Goal: Information Seeking & Learning: Learn about a topic

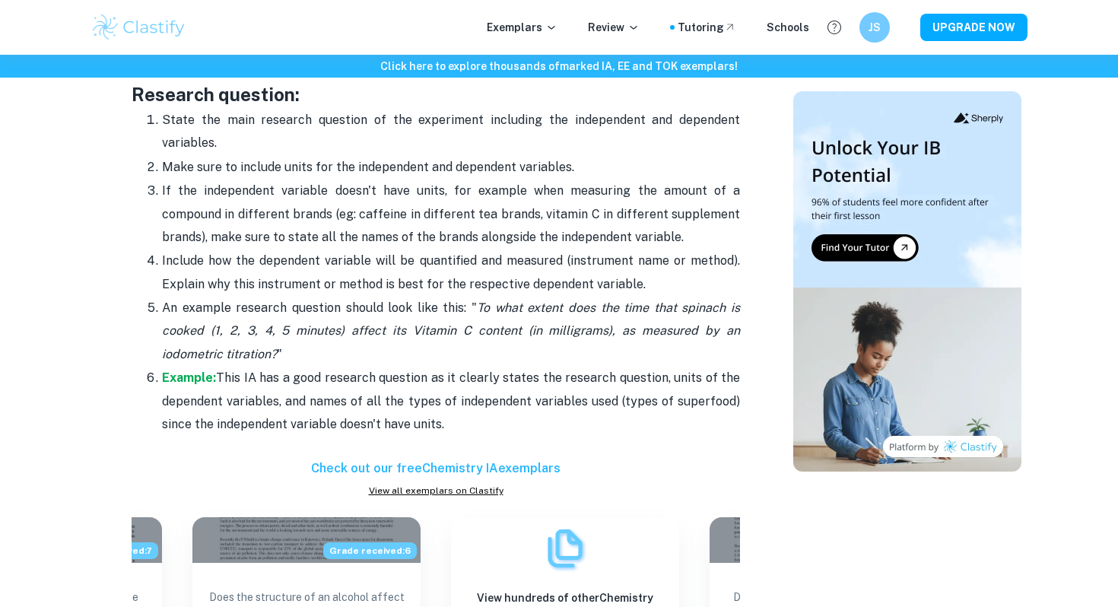
scroll to position [1778, 0]
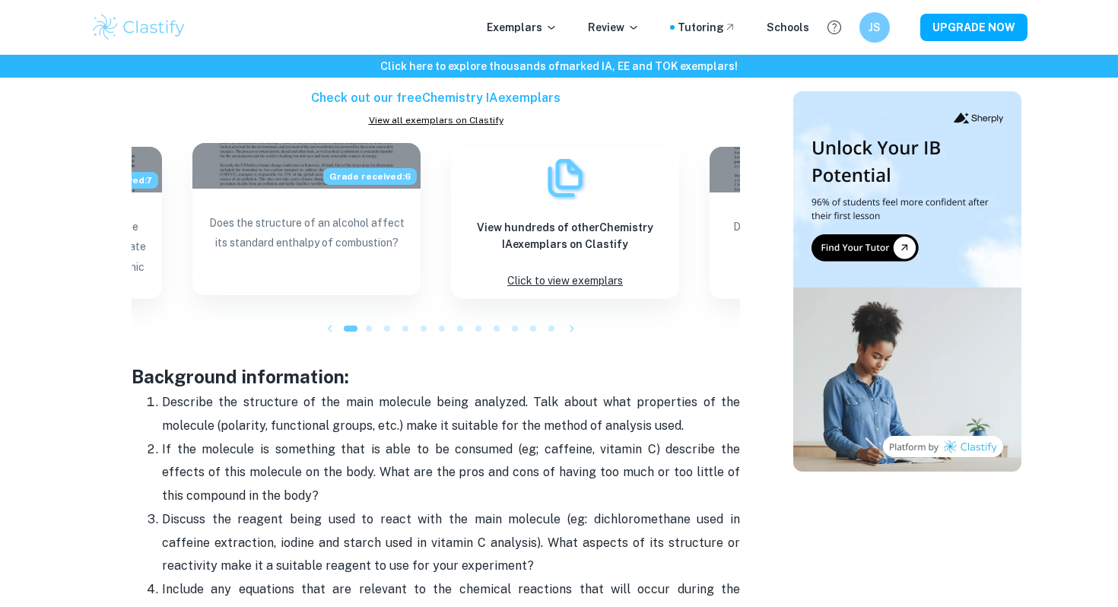
click at [298, 248] on p "Does the structure of an alcohol affect its standard enthalpy of combustion?" at bounding box center [307, 246] width 204 height 67
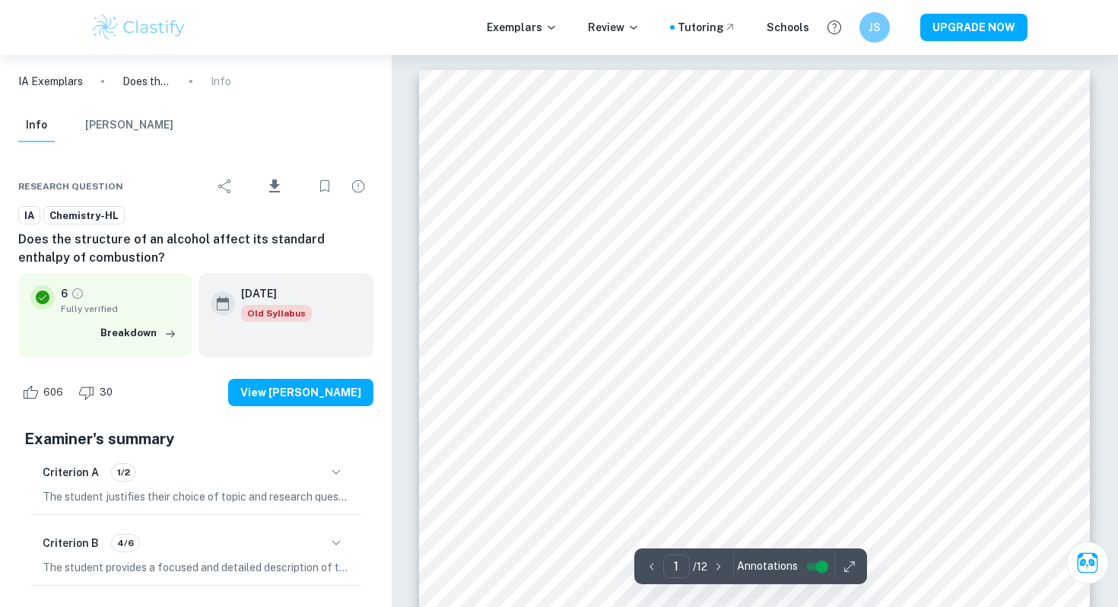
scroll to position [1778, 0]
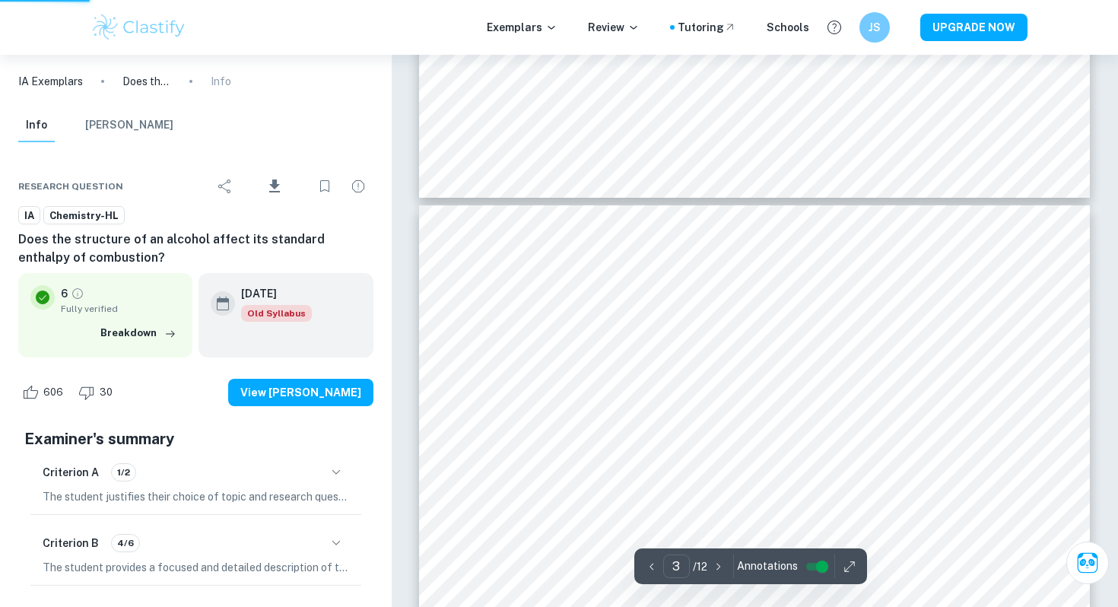
type input "3"
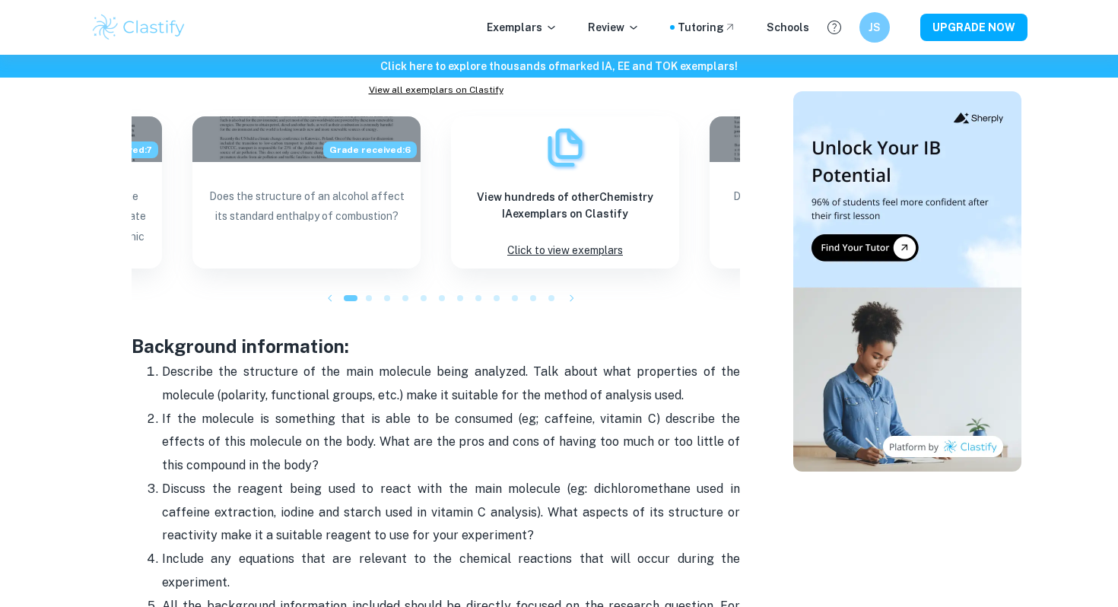
scroll to position [1815, 0]
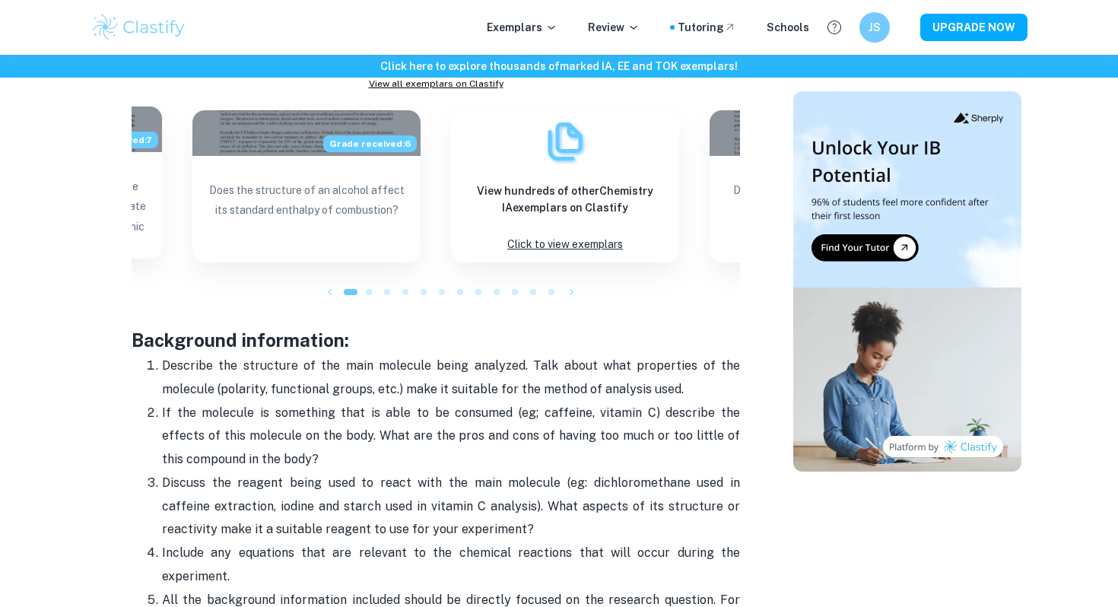
click at [135, 183] on p "What is the relationship between the temperature of the solution (K) and rate o…" at bounding box center [48, 209] width 204 height 67
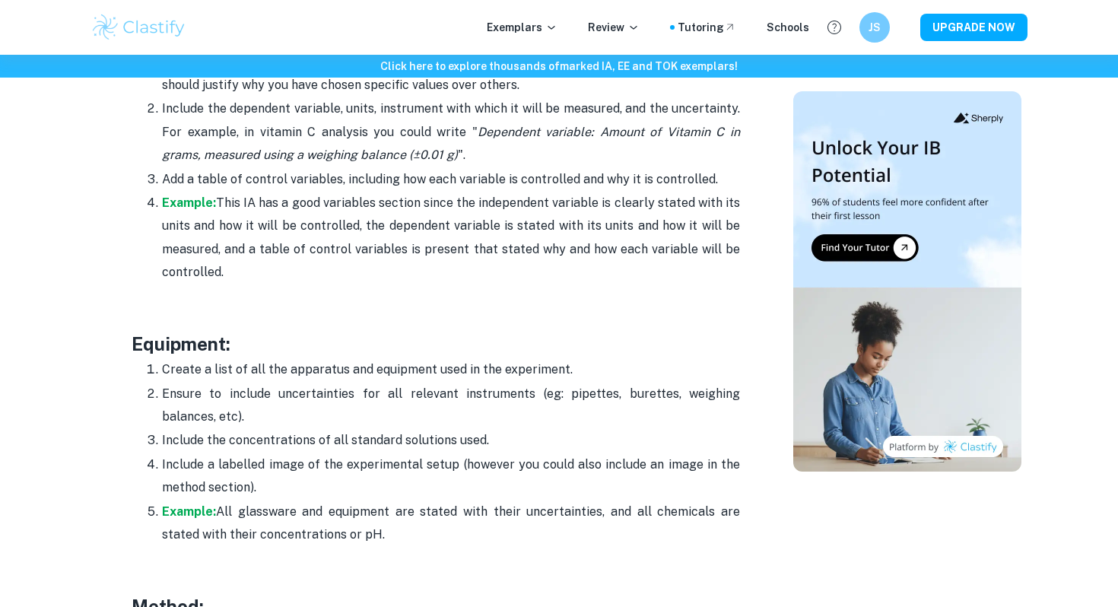
scroll to position [2748, 0]
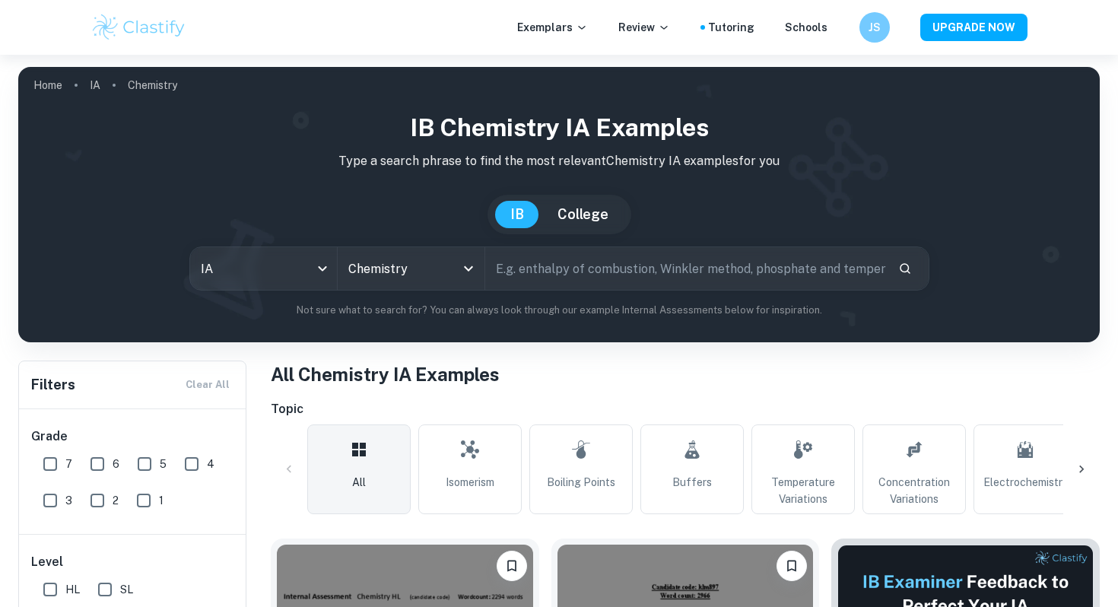
scroll to position [342, 0]
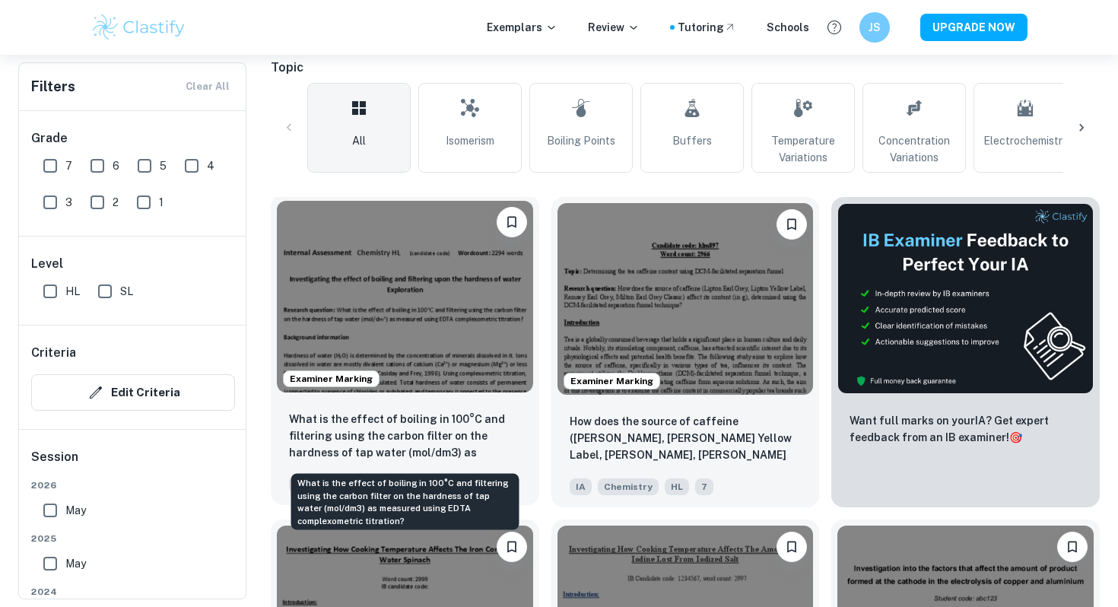
click at [428, 425] on p "What is the effect of boiling in 100°C and filtering using the carbon filter on…" at bounding box center [405, 437] width 232 height 52
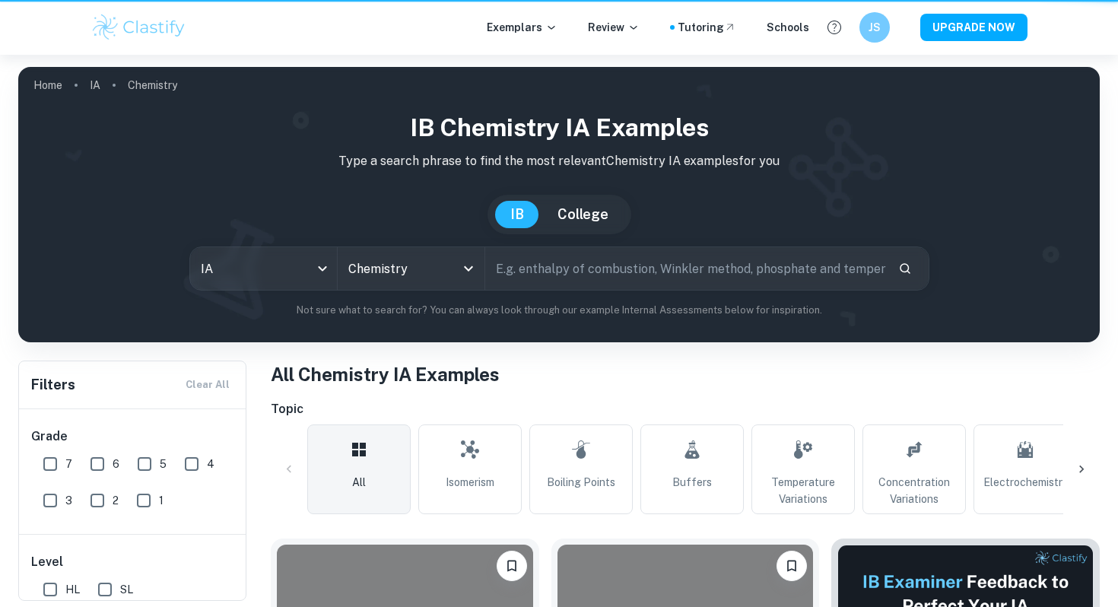
scroll to position [342, 0]
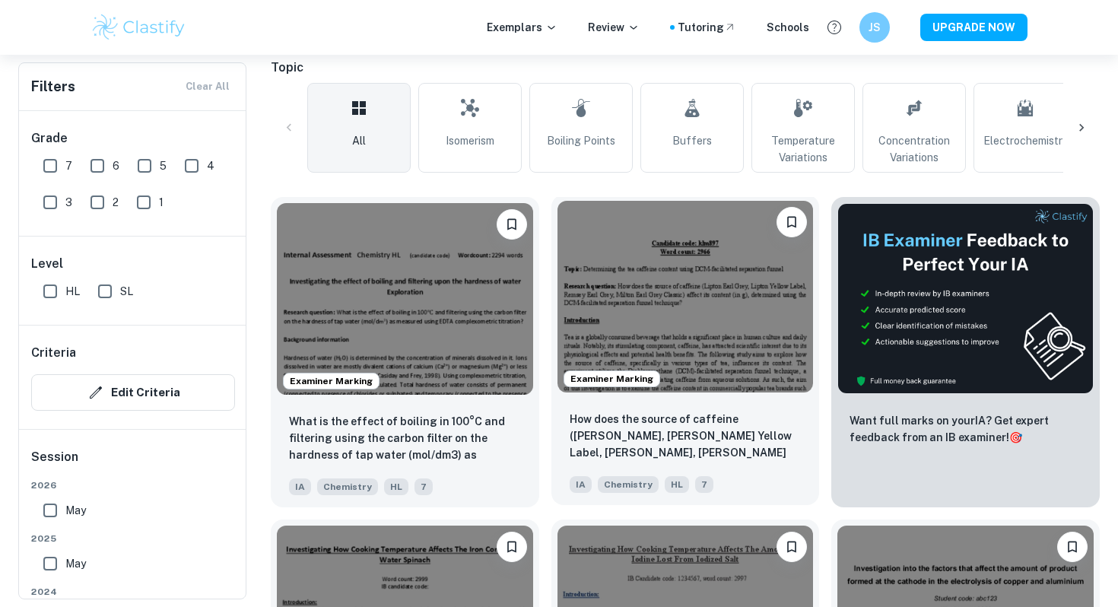
click at [628, 413] on p "How does the source of caffeine (Lipton Earl Grey, Lipton Yellow Label, Remsey …" at bounding box center [686, 437] width 232 height 52
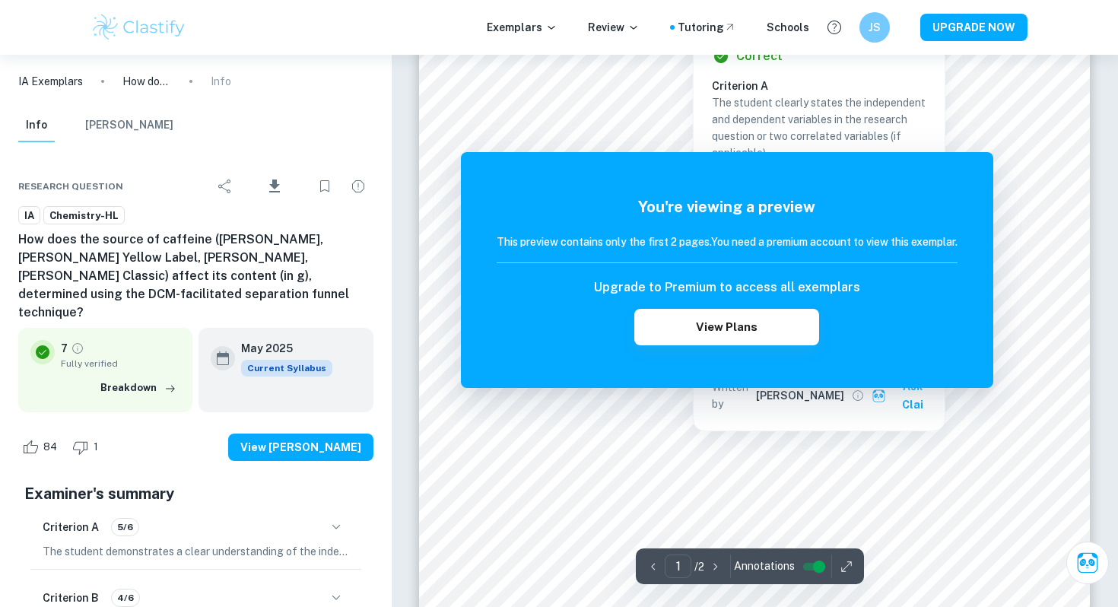
scroll to position [267, 0]
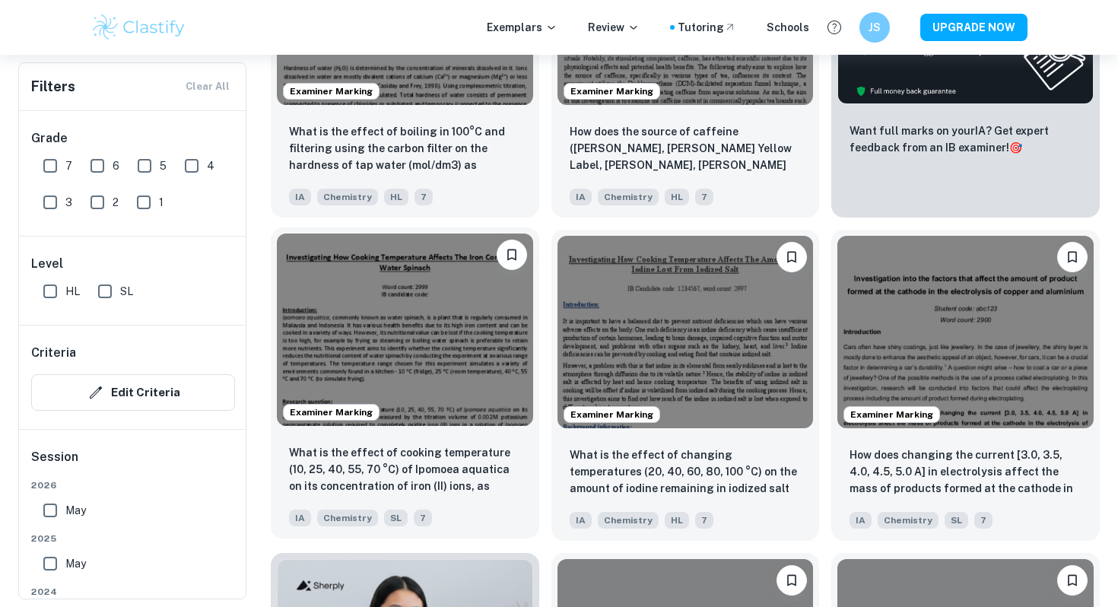
scroll to position [642, 0]
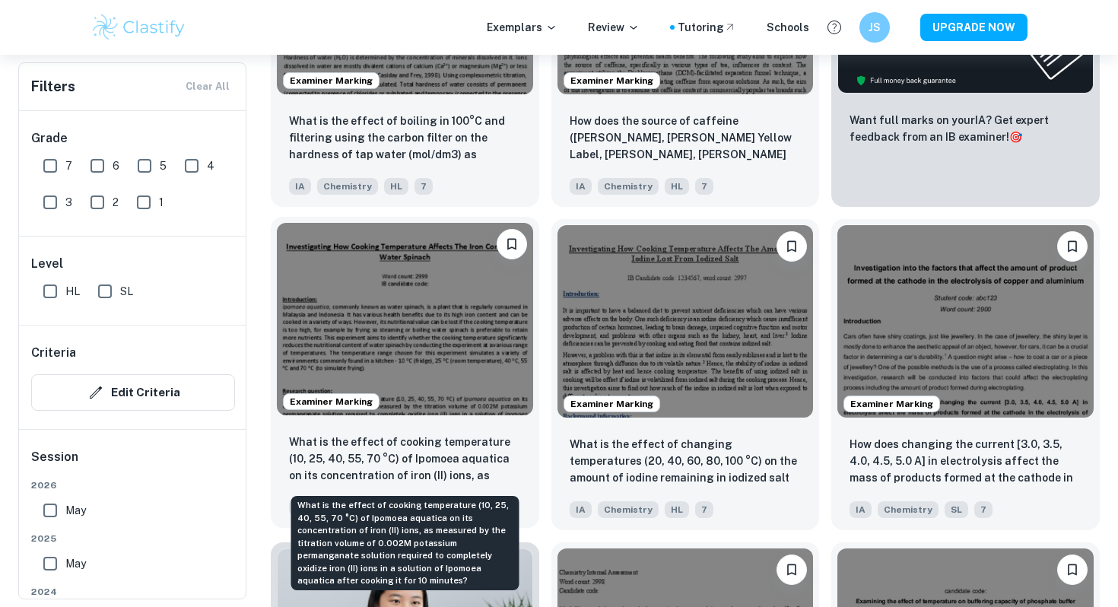
click at [386, 448] on p "What is the effect of cooking temperature (10, 25, 40, 55, 70 °C) of Ipomoea aq…" at bounding box center [405, 460] width 232 height 52
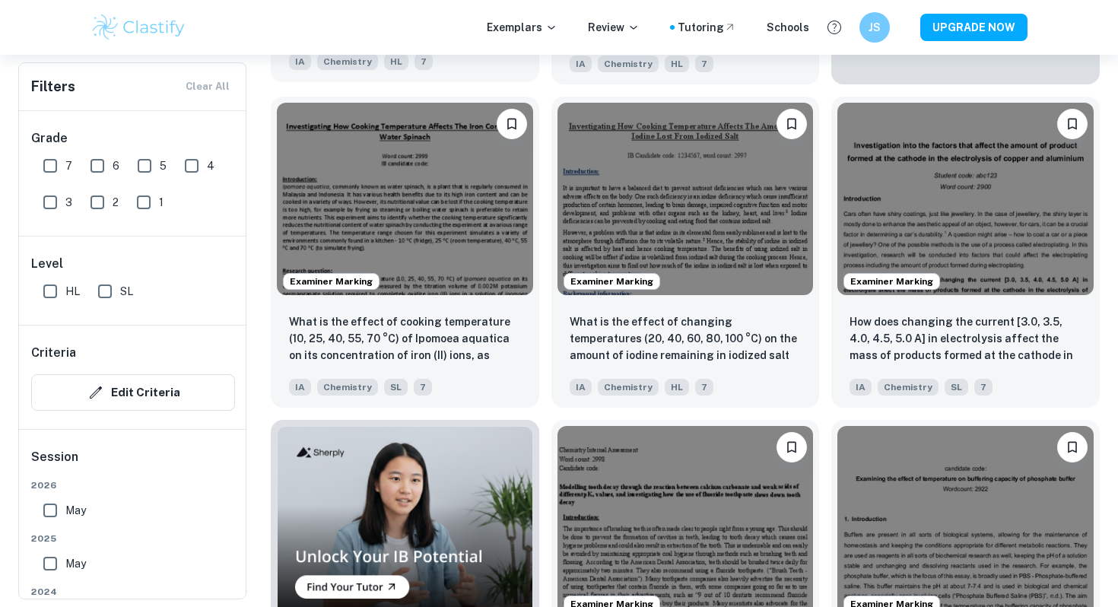
scroll to position [772, 0]
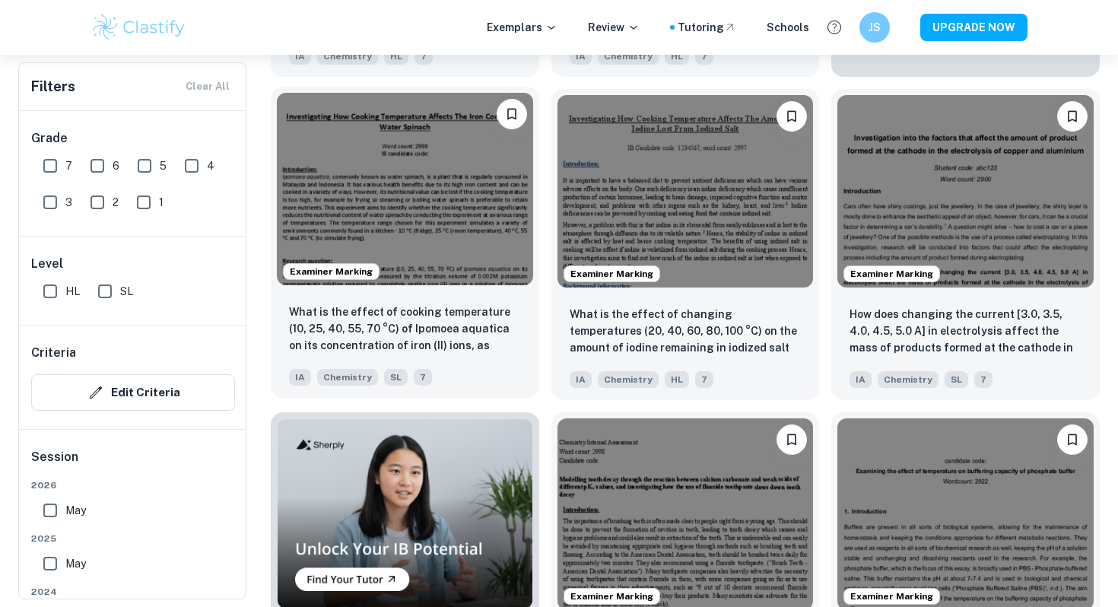
click at [455, 190] on img at bounding box center [405, 189] width 256 height 192
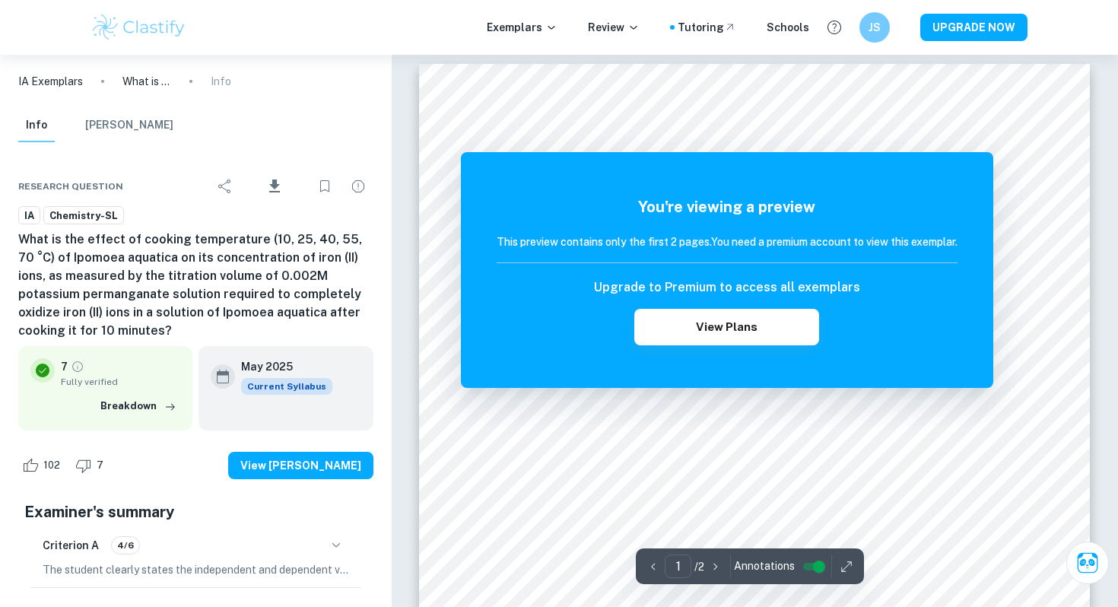
scroll to position [8, 0]
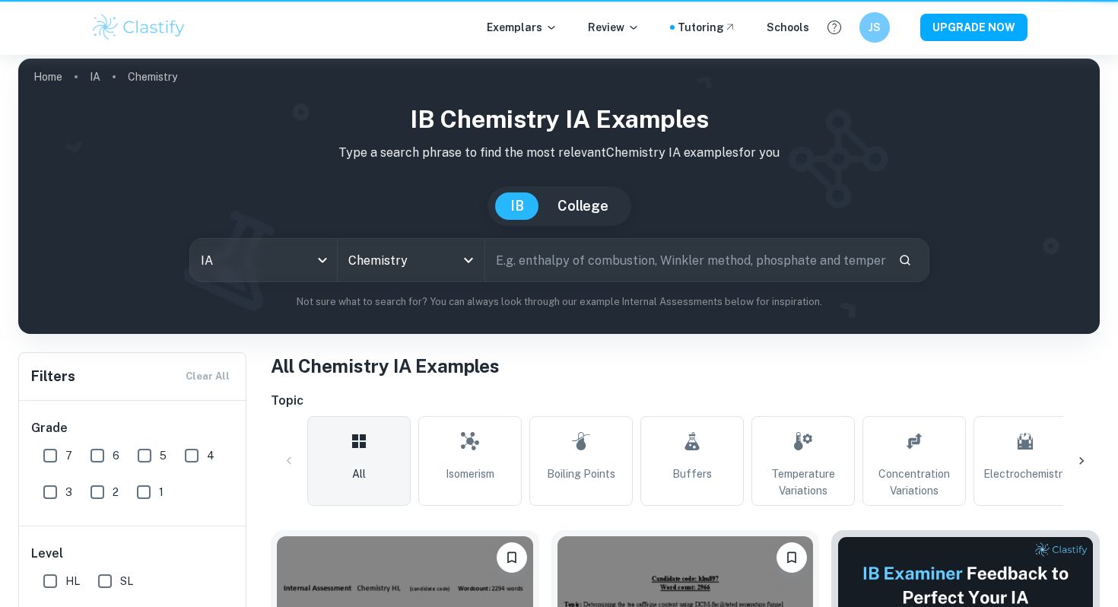
scroll to position [772, 0]
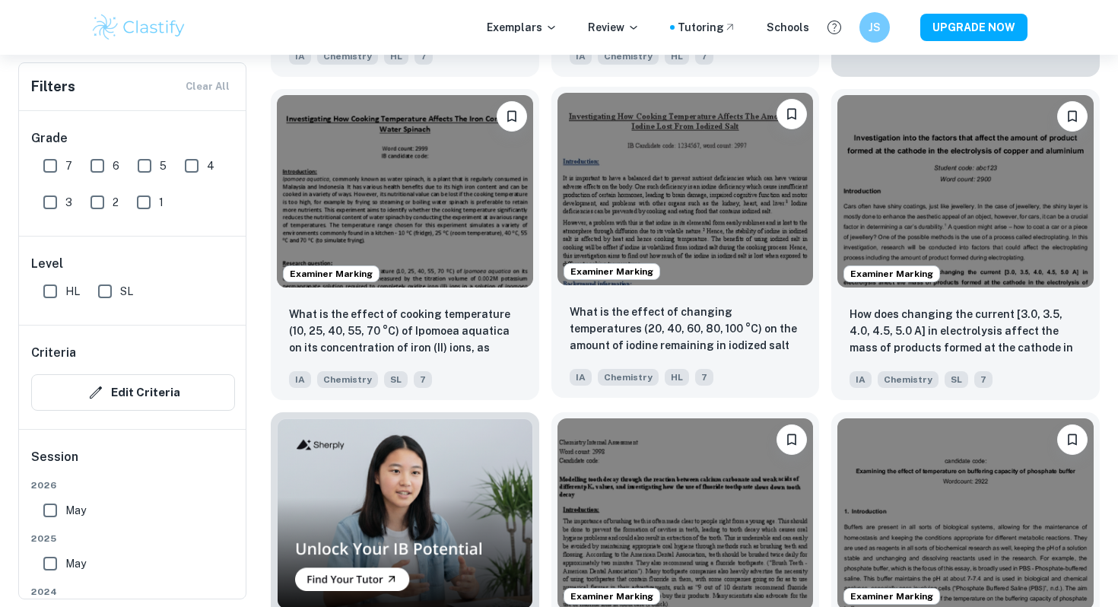
click at [620, 270] on span "Examiner Marking" at bounding box center [611, 272] width 95 height 14
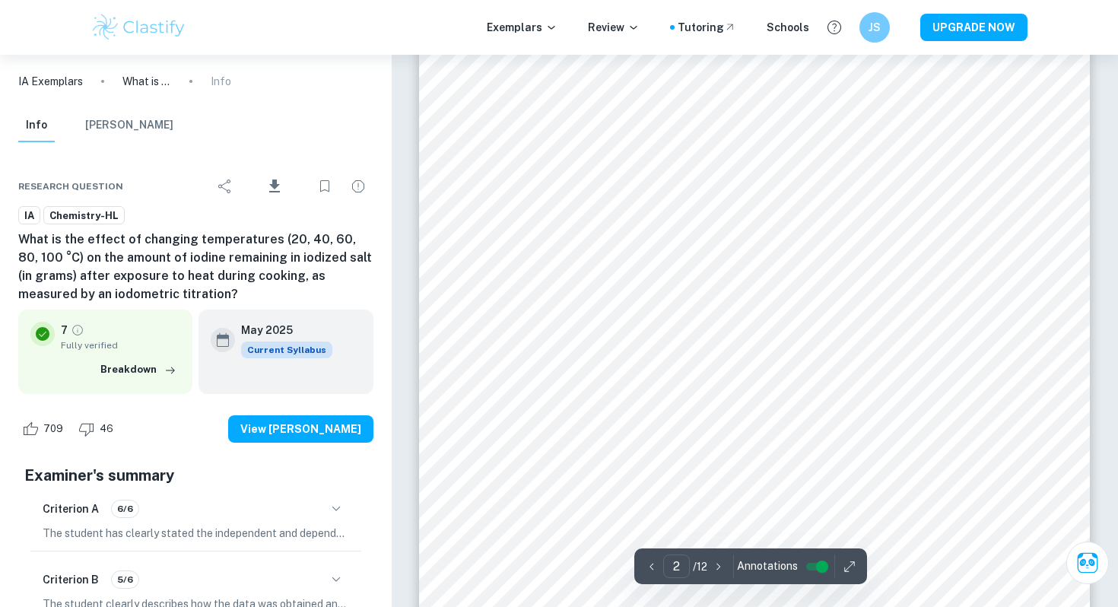
scroll to position [1219, 0]
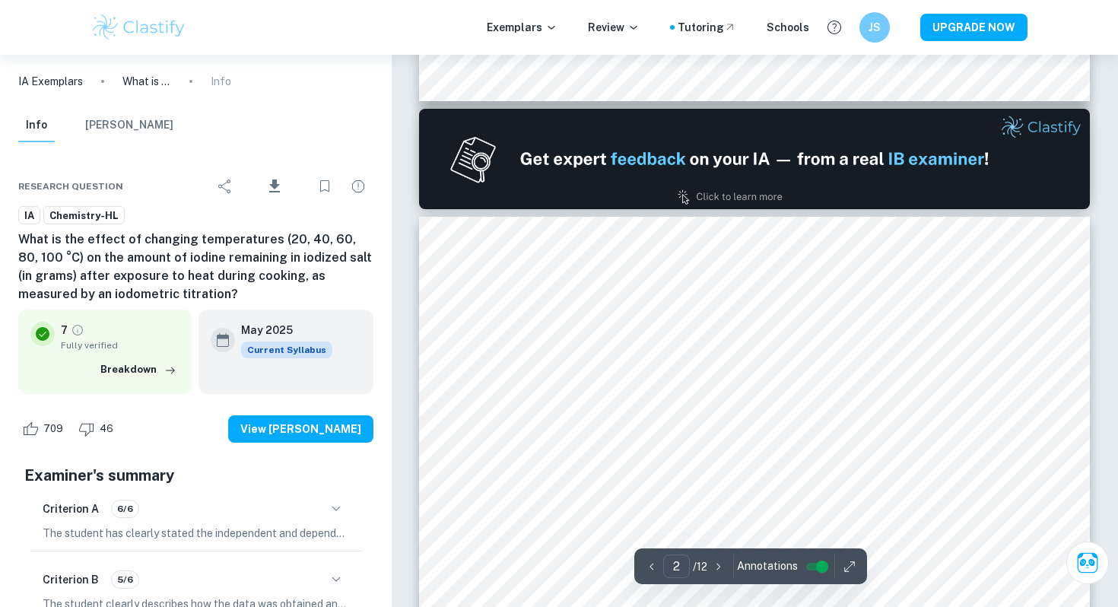
type input "1"
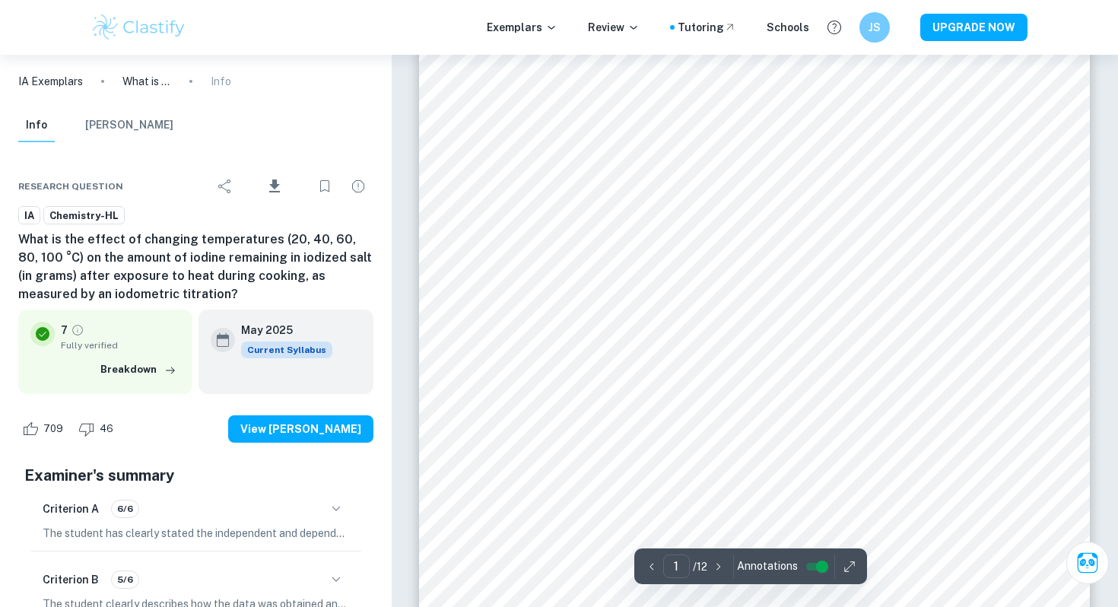
scroll to position [0, 0]
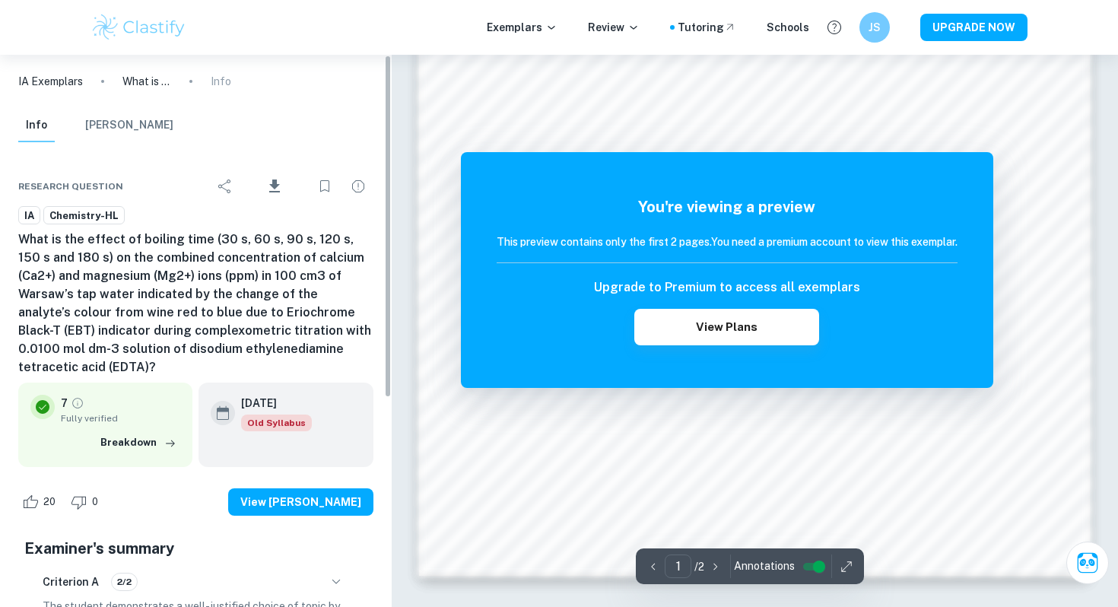
scroll to position [5, 0]
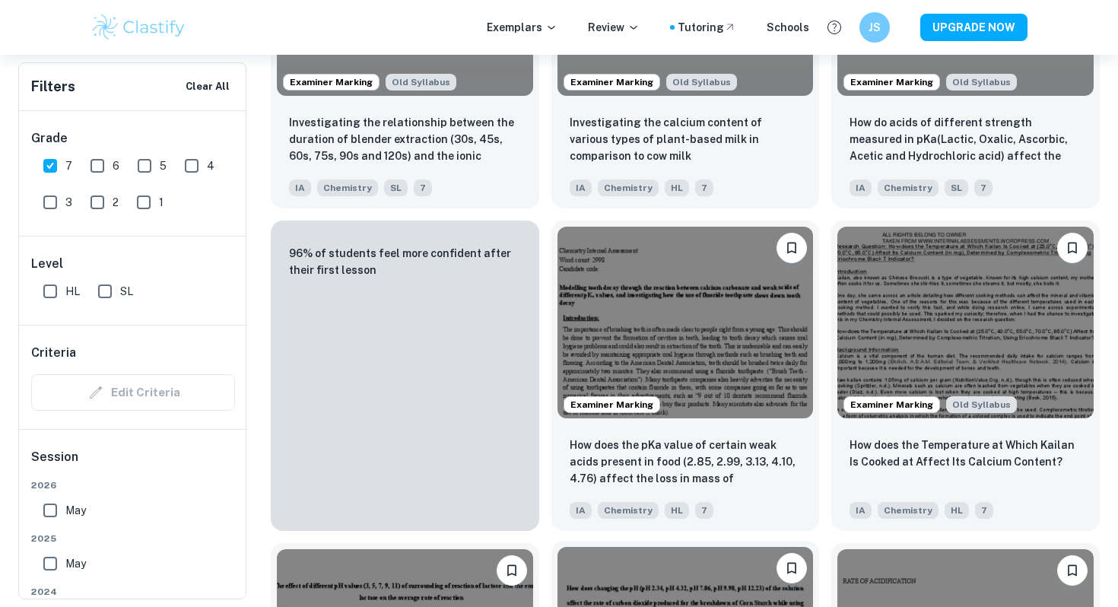
scroll to position [903, 0]
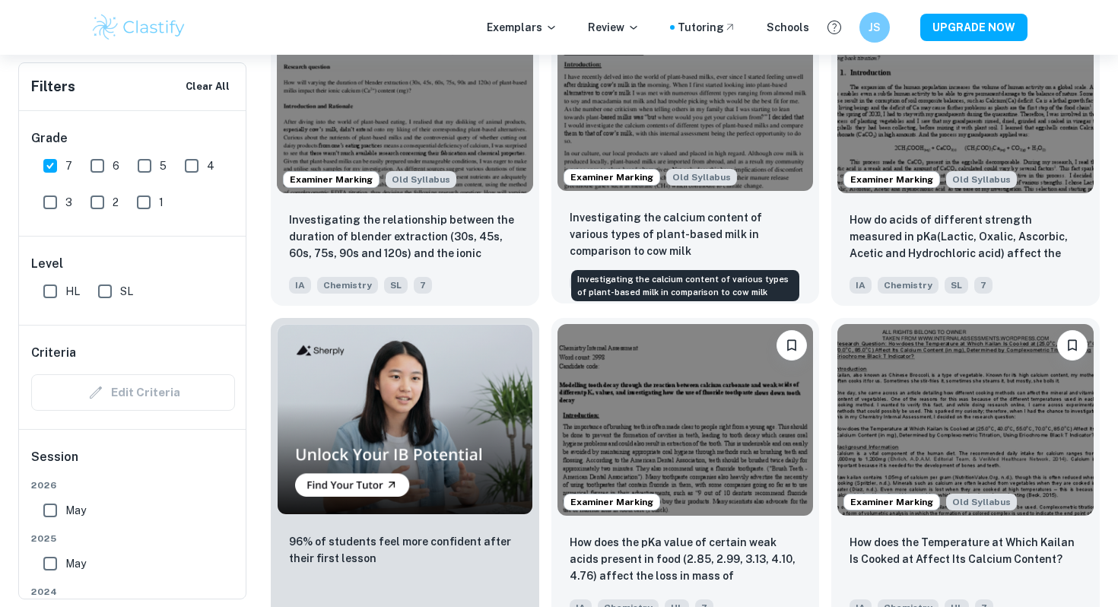
click at [641, 224] on p "Investigating the calcium content of various types of plant-based milk in compa…" at bounding box center [686, 234] width 232 height 50
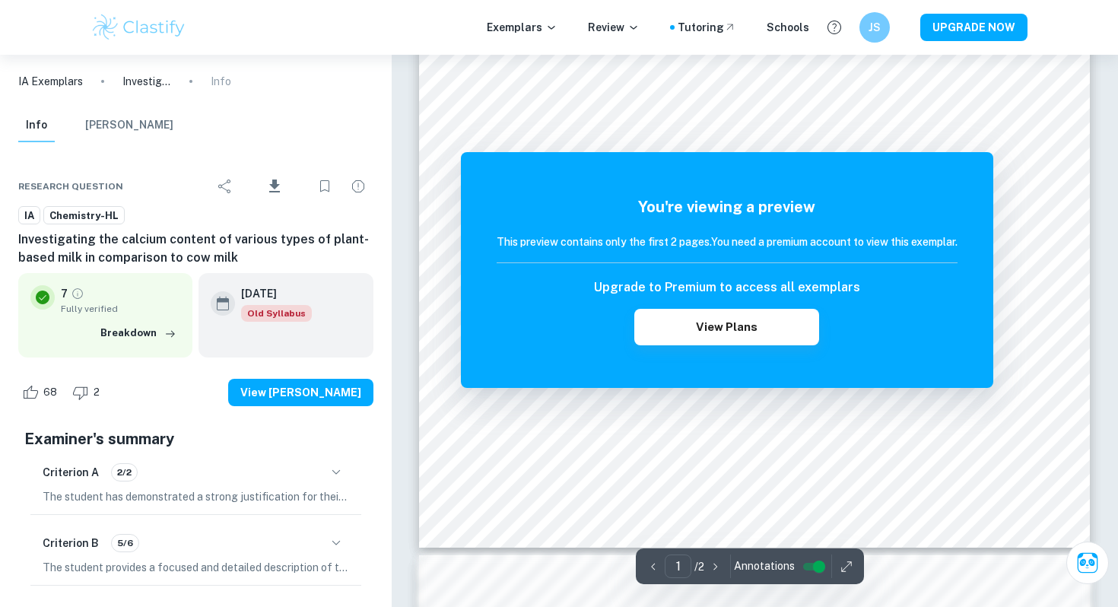
scroll to position [477, 0]
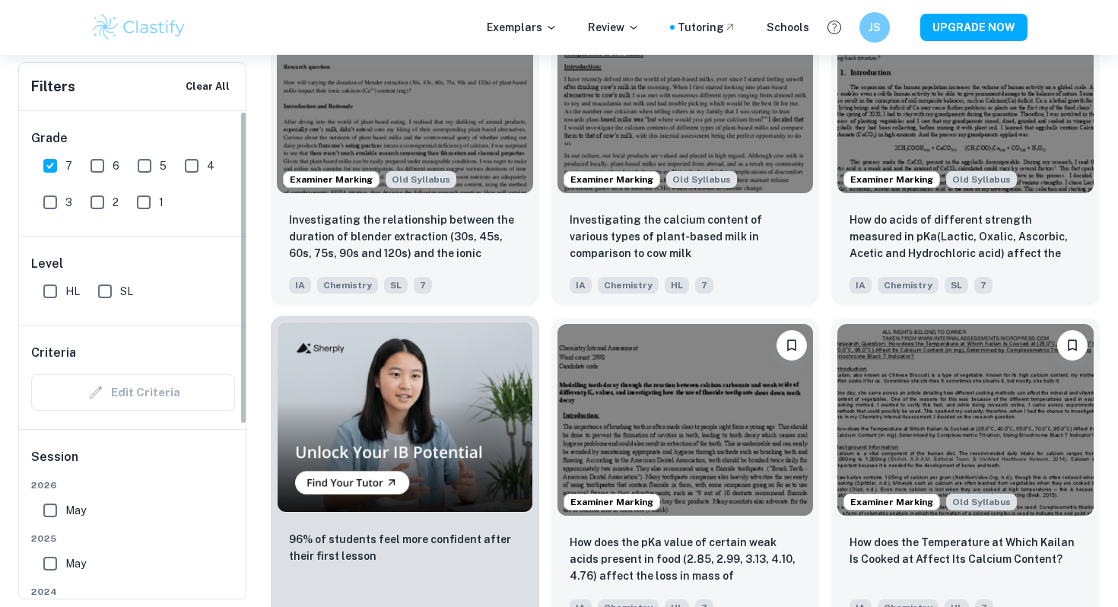
scroll to position [913, 0]
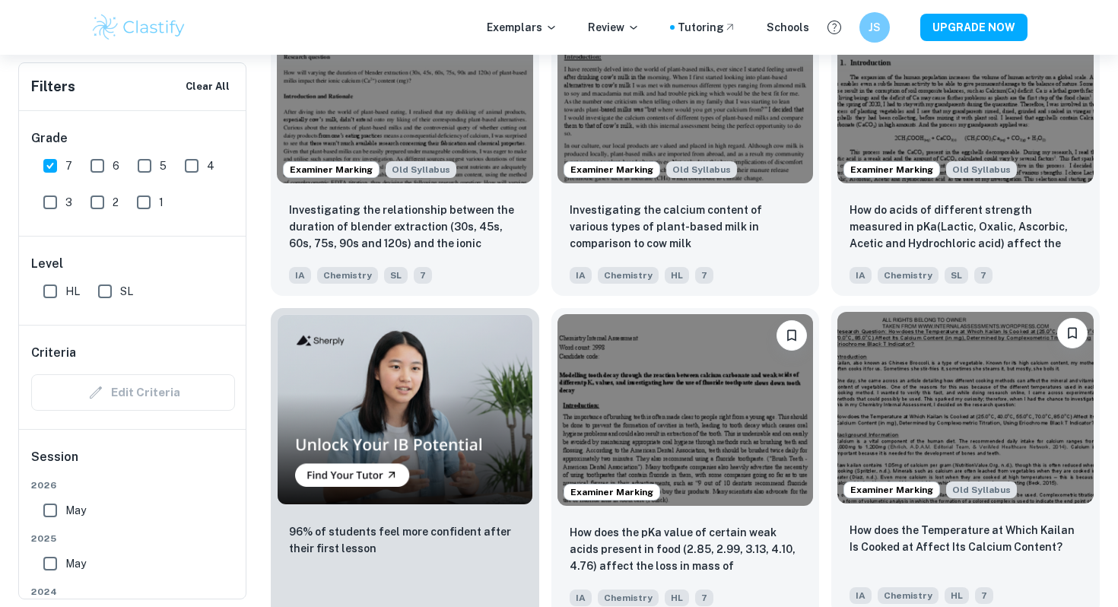
click at [898, 454] on img at bounding box center [966, 408] width 256 height 192
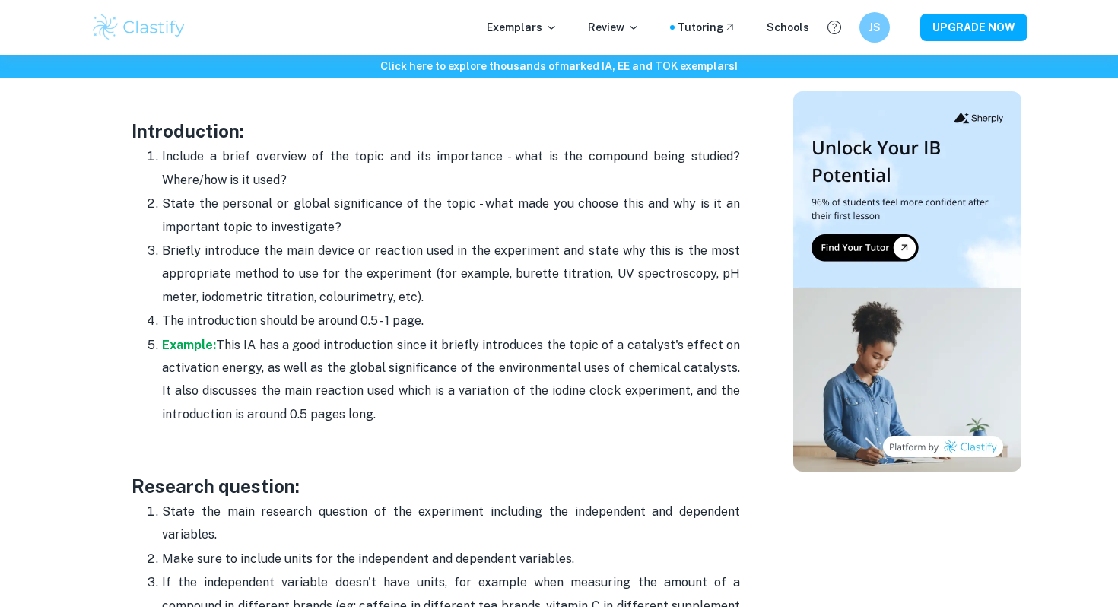
scroll to position [1002, 0]
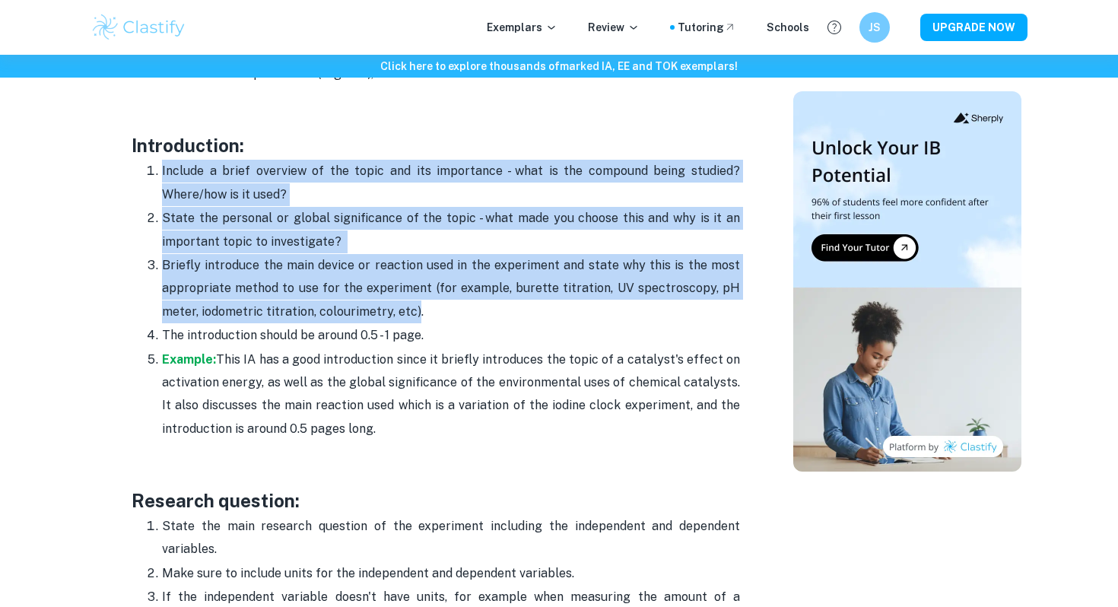
drag, startPoint x: 414, startPoint y: 315, endPoint x: 154, endPoint y: 170, distance: 297.3
click at [154, 170] on ol "Include a brief overview of the topic and its importance - what is the compound…" at bounding box center [436, 299] width 609 height 281
copy ol "Include a brief overview of the topic and its importance - what is the compound…"
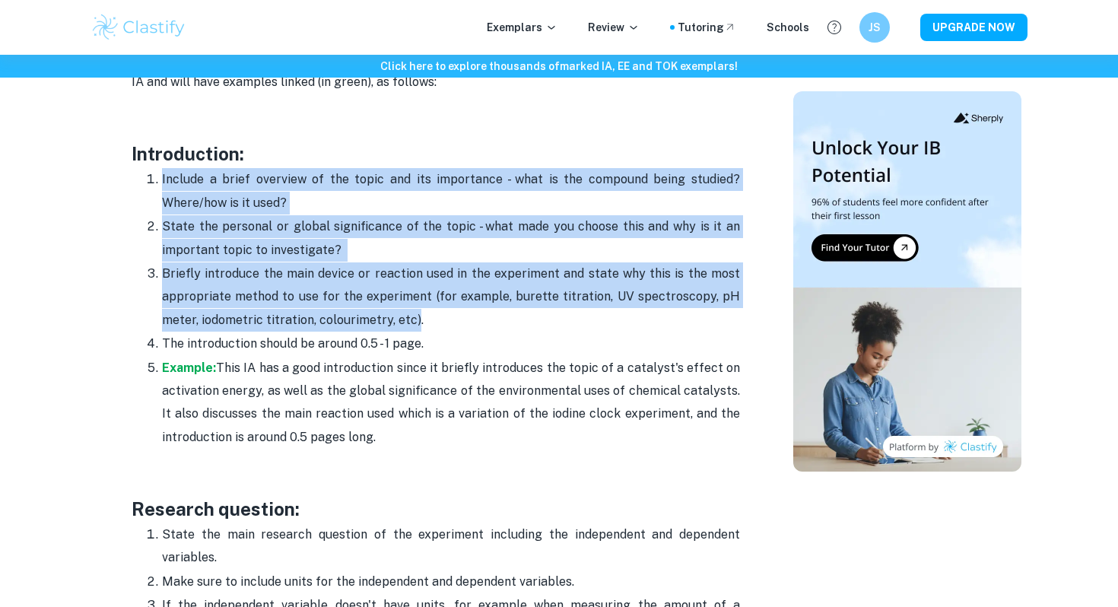
scroll to position [990, 0]
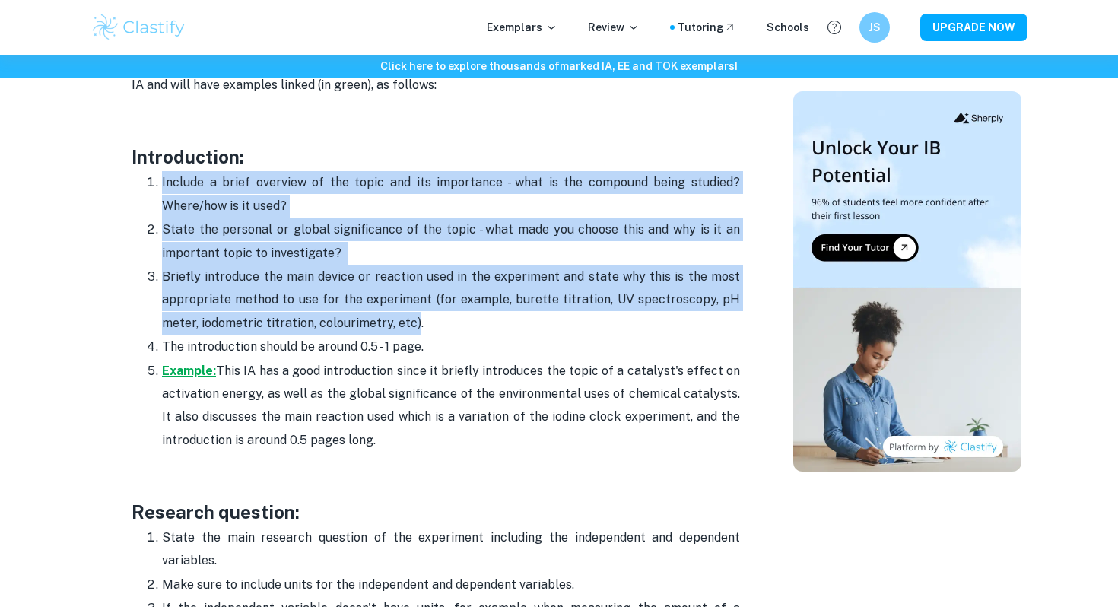
click at [199, 370] on strong "Example:" at bounding box center [189, 371] width 54 height 14
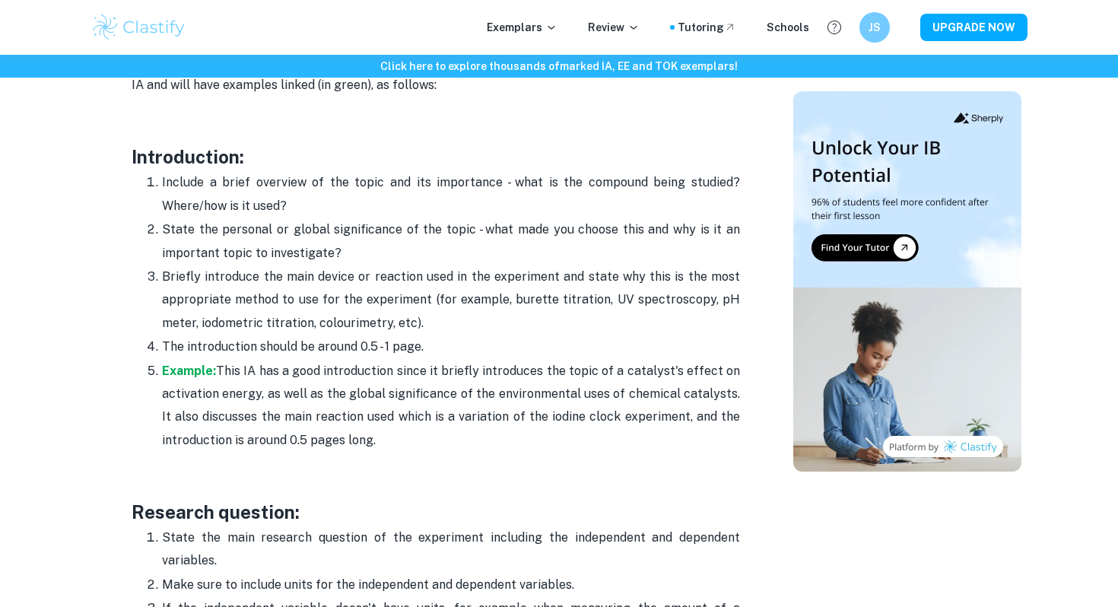
click at [162, 176] on li "Include a brief overview of the topic and its importance - what is the compound…" at bounding box center [451, 193] width 578 height 47
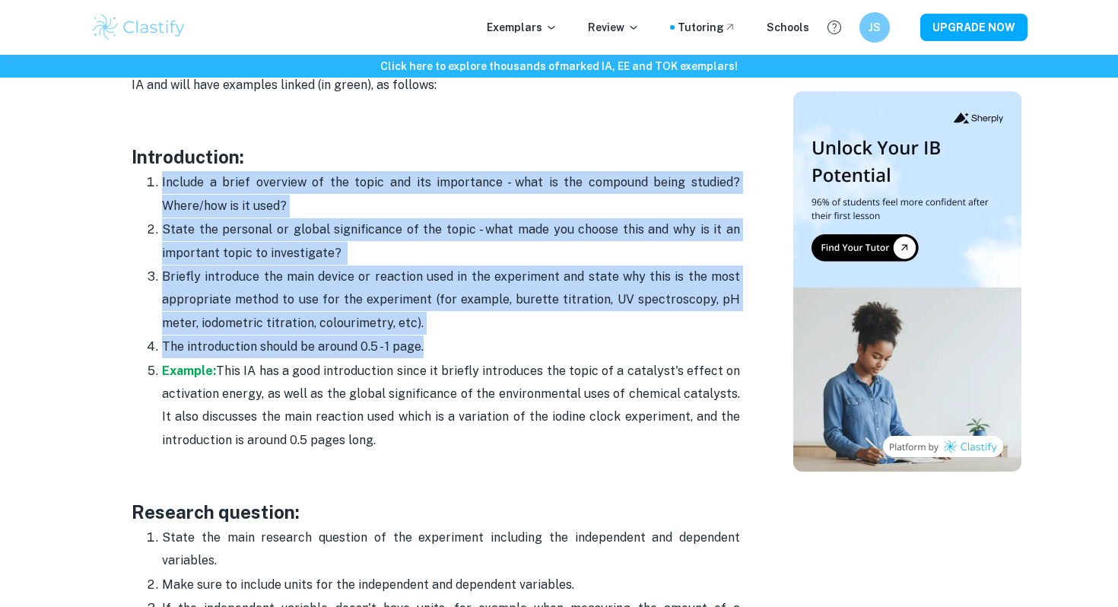
drag, startPoint x: 161, startPoint y: 176, endPoint x: 455, endPoint y: 348, distance: 340.2
click at [455, 348] on ol "Include a brief overview of the topic and its importance - what is the compound…" at bounding box center [436, 310] width 609 height 281
copy ol "Include a brief overview of the topic and its importance - what is the compound…"
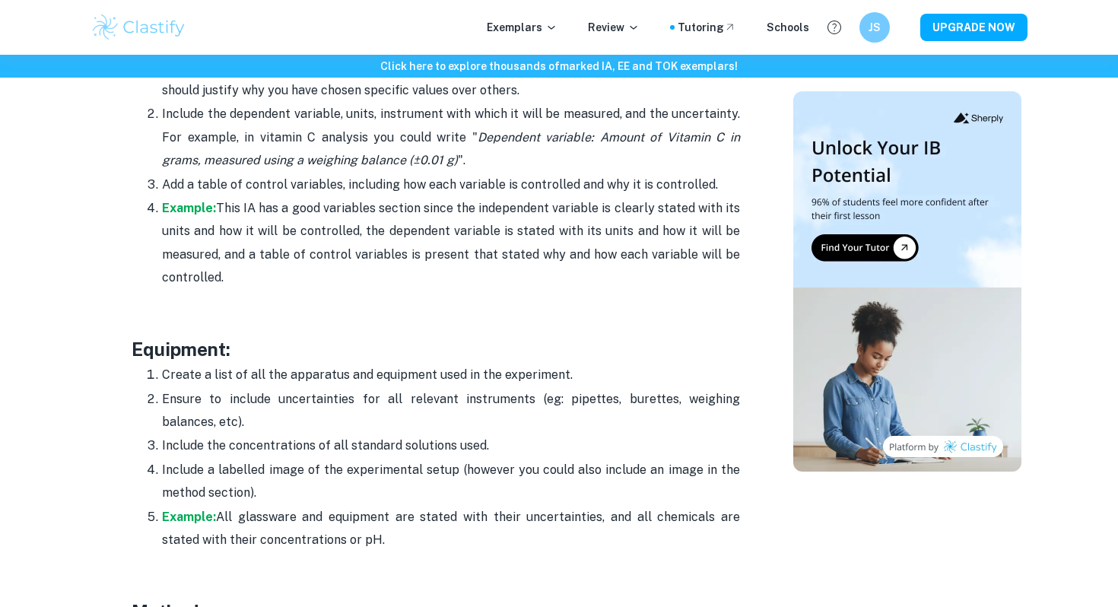
scroll to position [2767, 0]
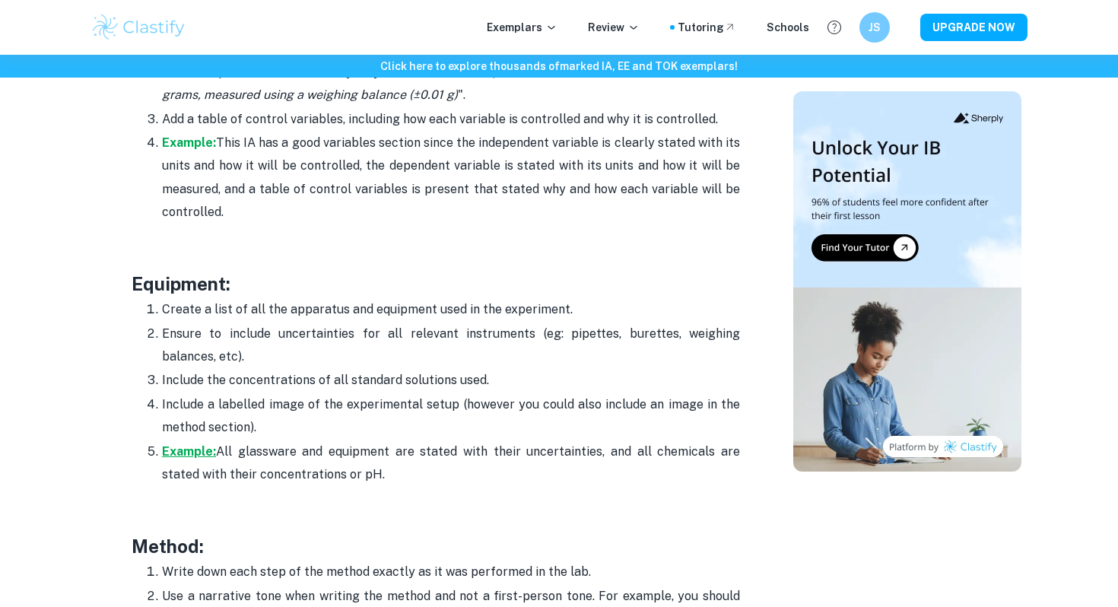
click at [170, 453] on strong "Example:" at bounding box center [189, 451] width 54 height 14
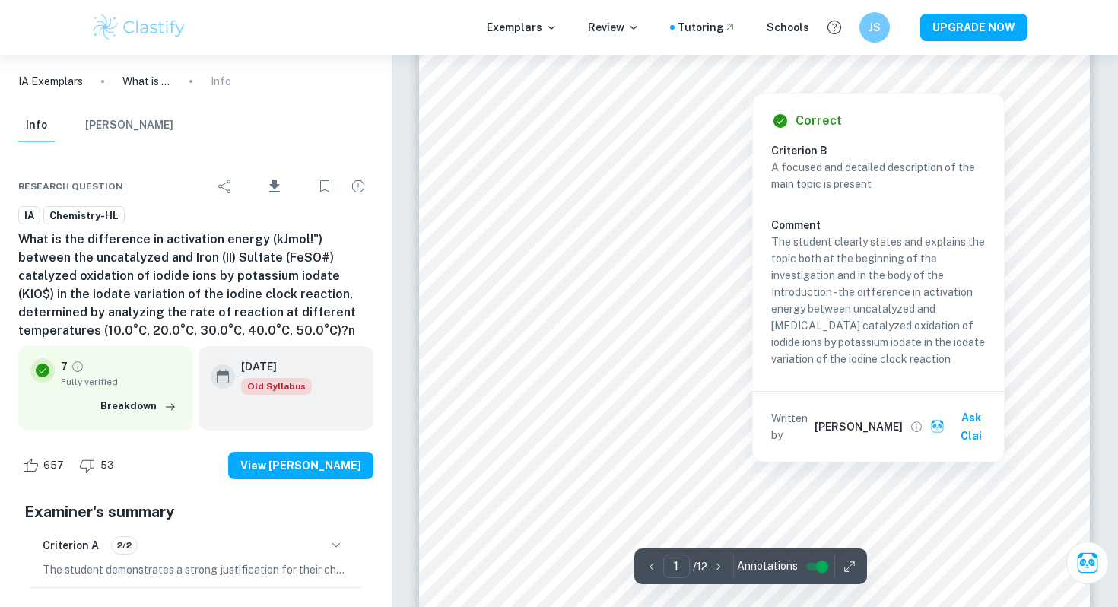
scroll to position [189, 0]
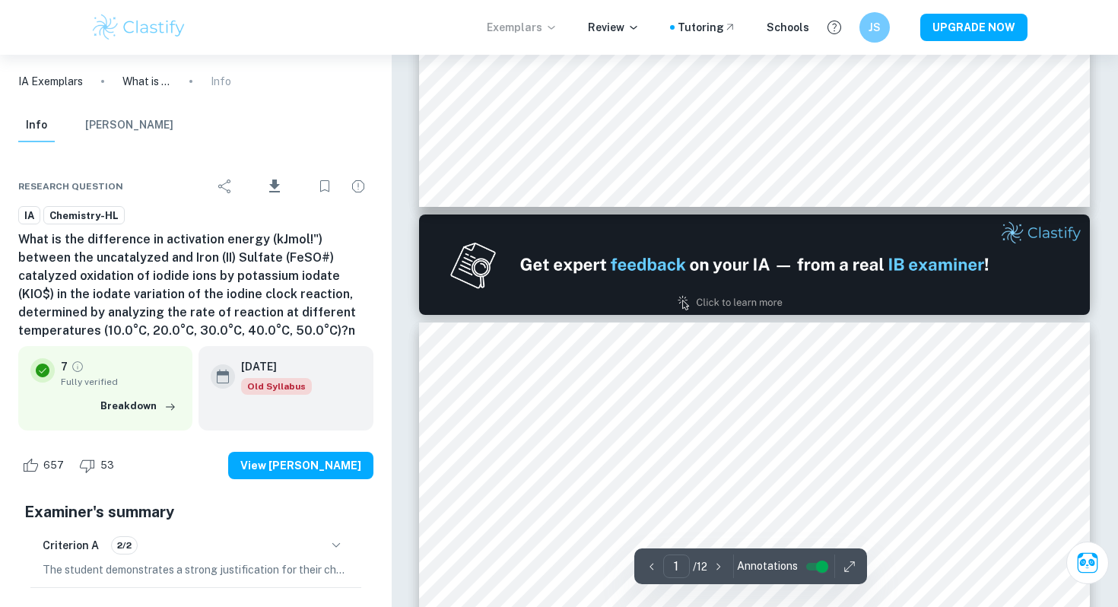
type input "2"
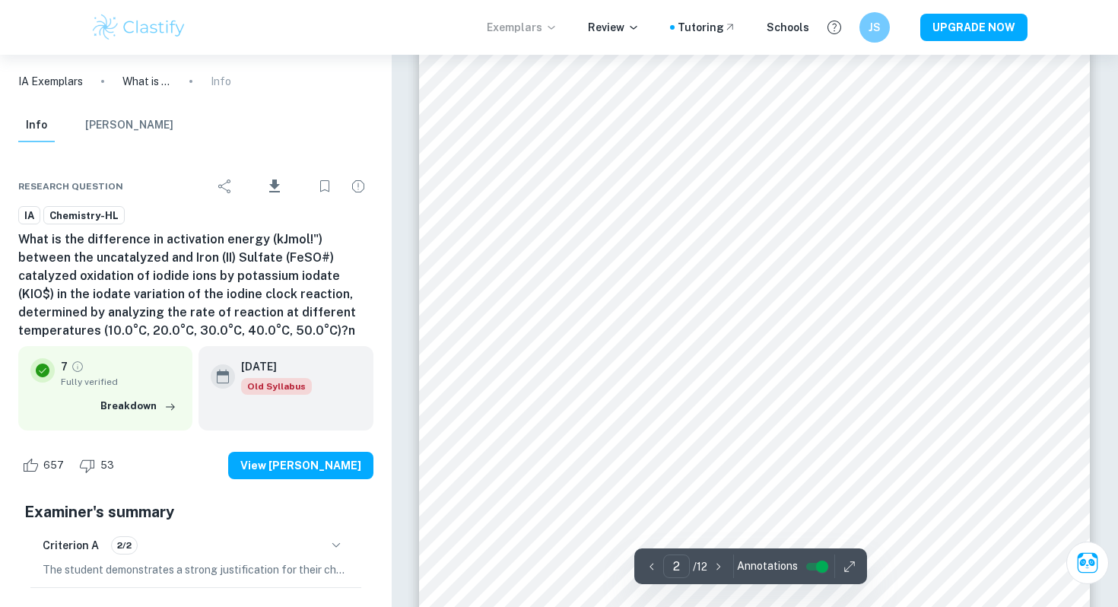
scroll to position [1122, 0]
click at [475, 277] on div at bounding box center [500, 281] width 81 height 16
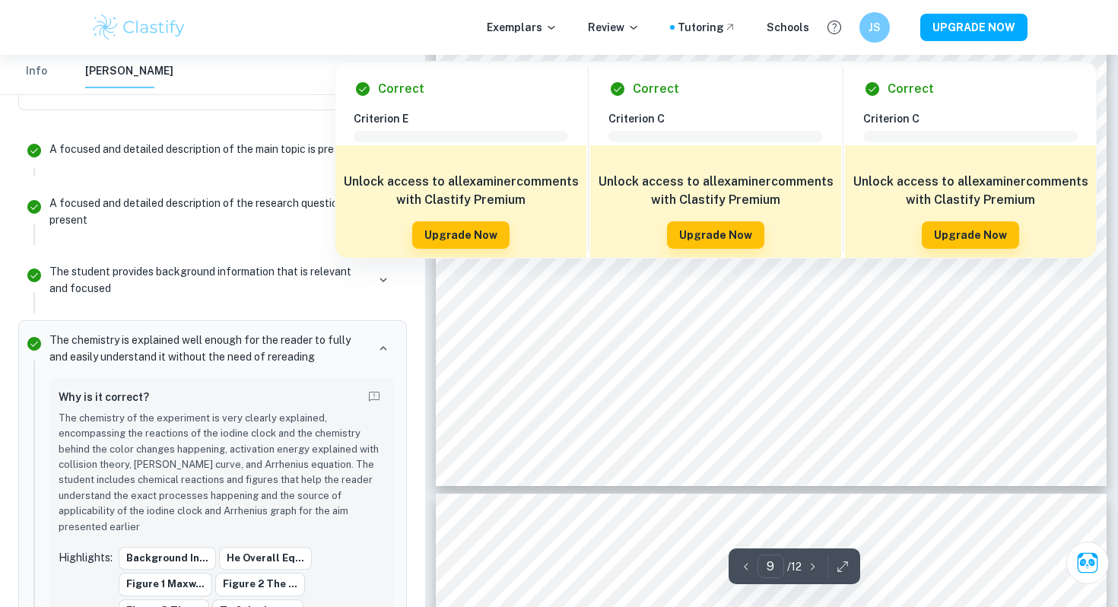
scroll to position [8196, 0]
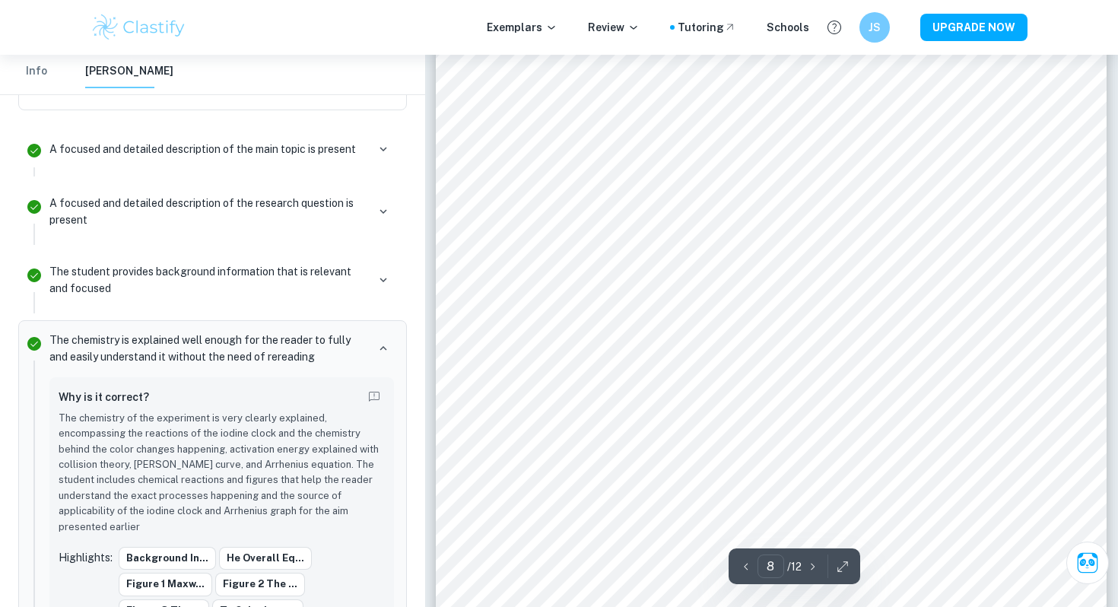
type input "7"
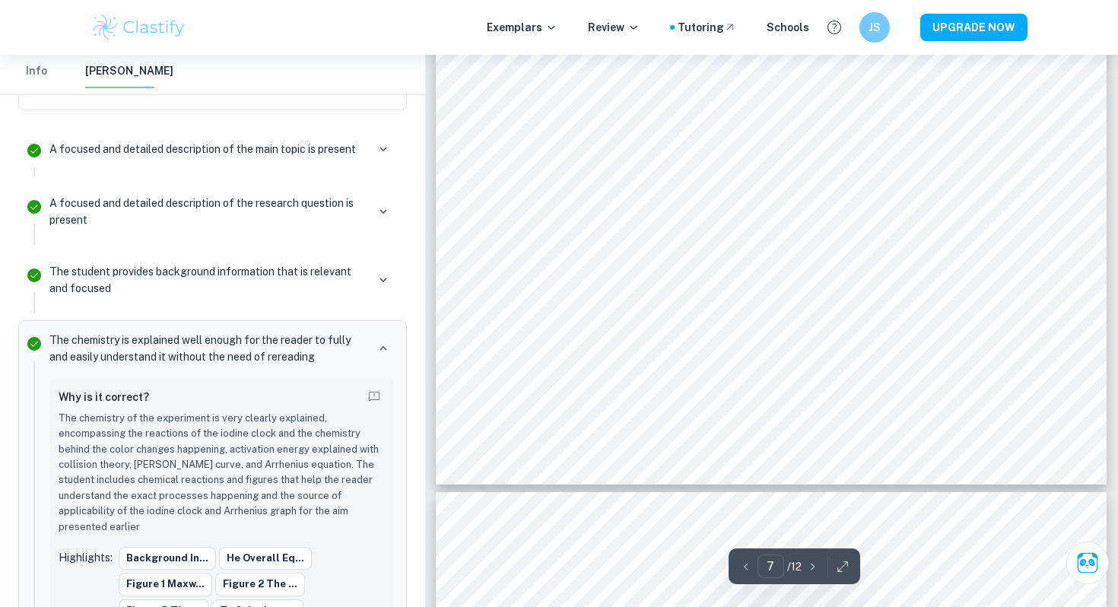
scroll to position [6384, 0]
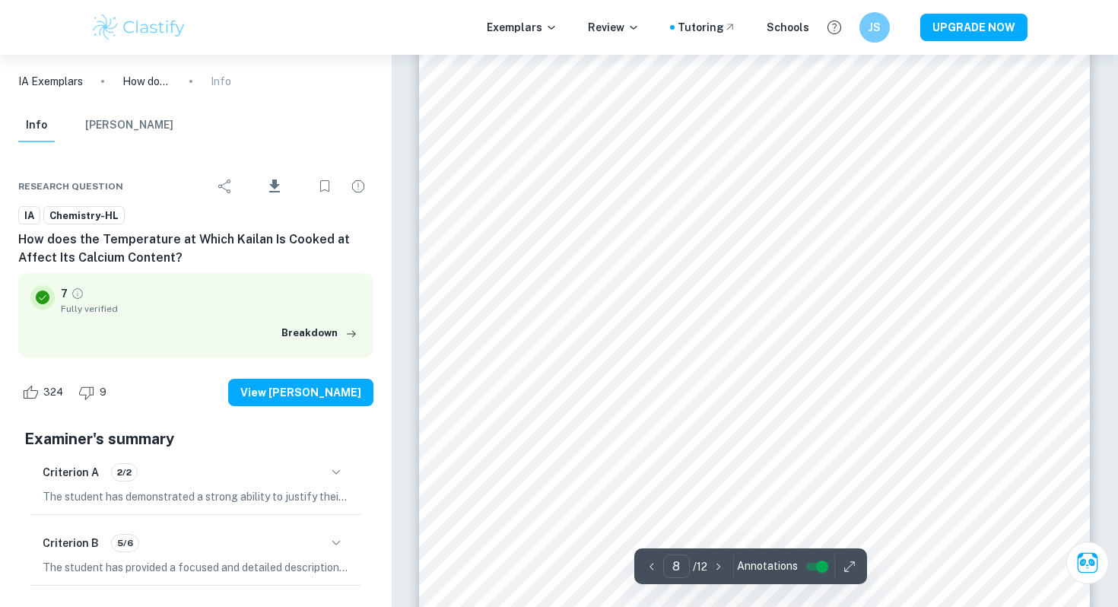
scroll to position [6638, 0]
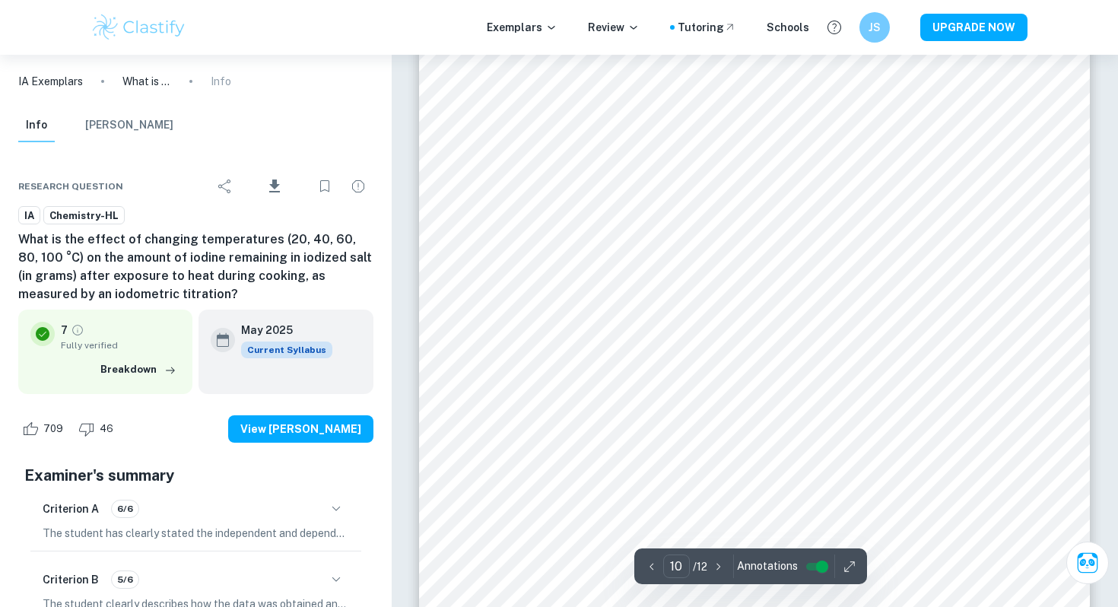
scroll to position [8813, 0]
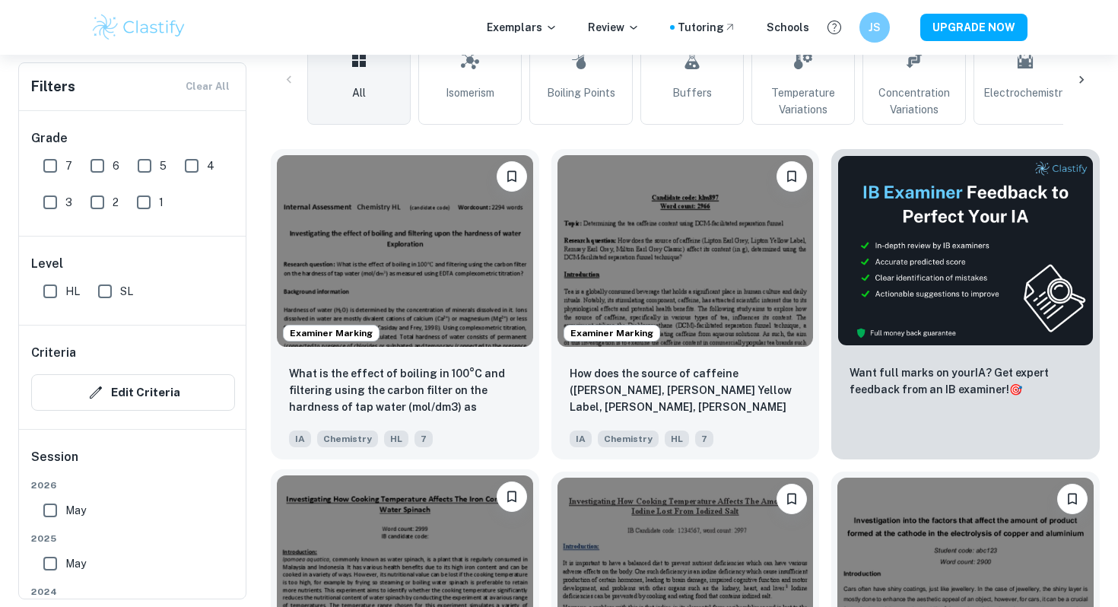
scroll to position [386, 0]
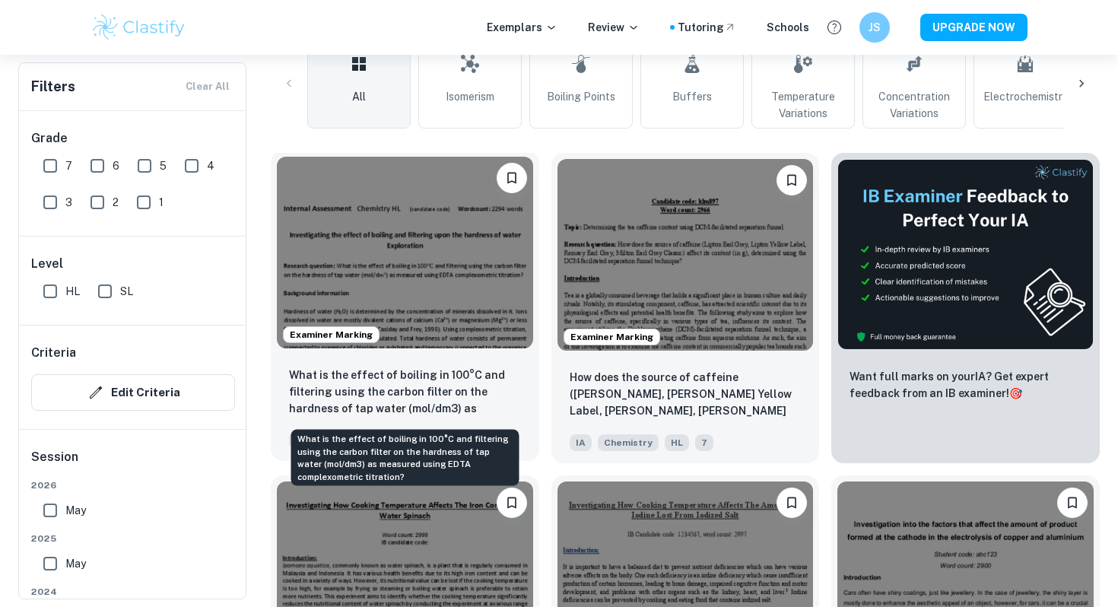
click at [465, 397] on p "What is the effect of boiling in 100°C and filtering using the carbon filter on…" at bounding box center [405, 393] width 232 height 52
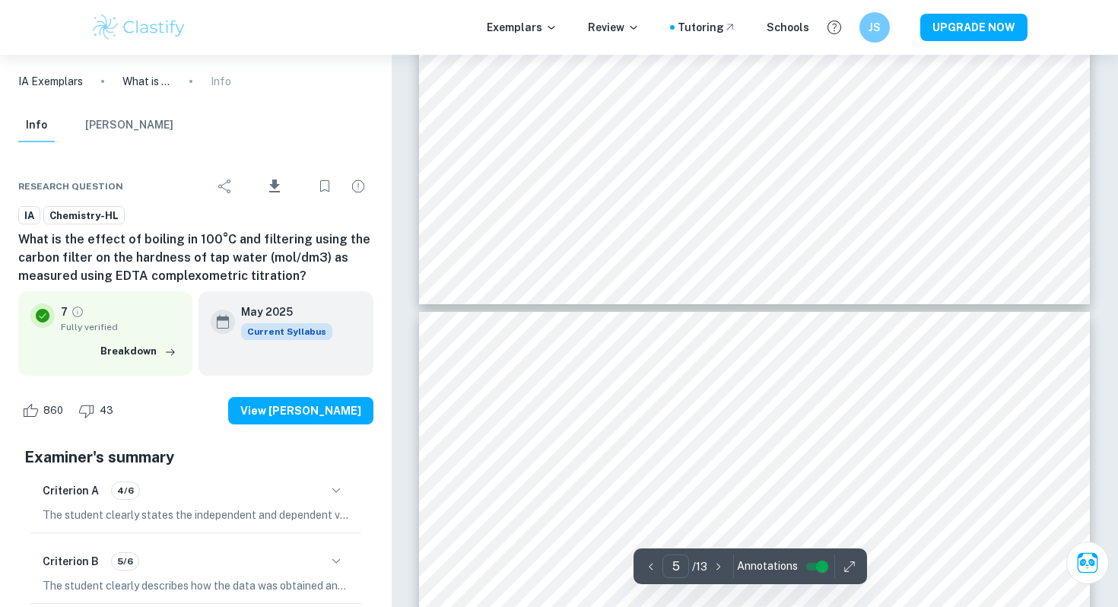
scroll to position [3803, 0]
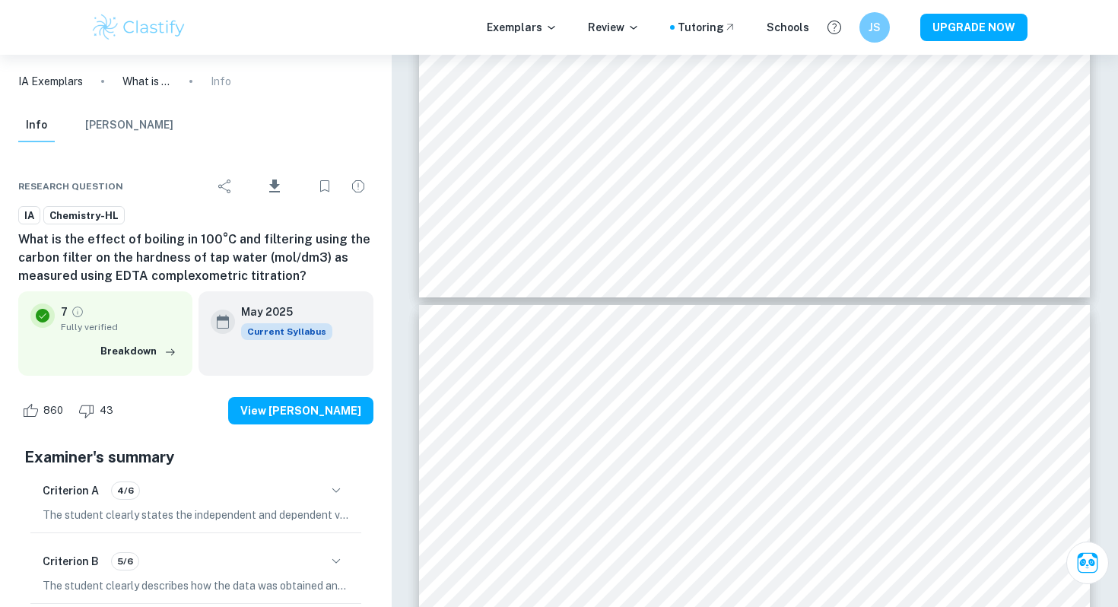
type input "4"
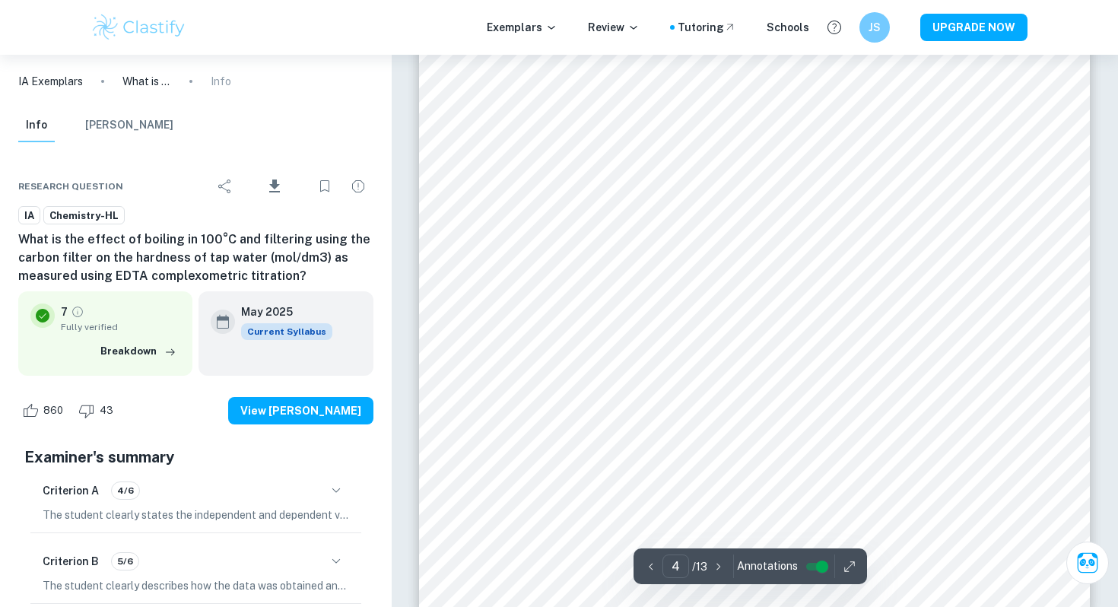
scroll to position [3658, 0]
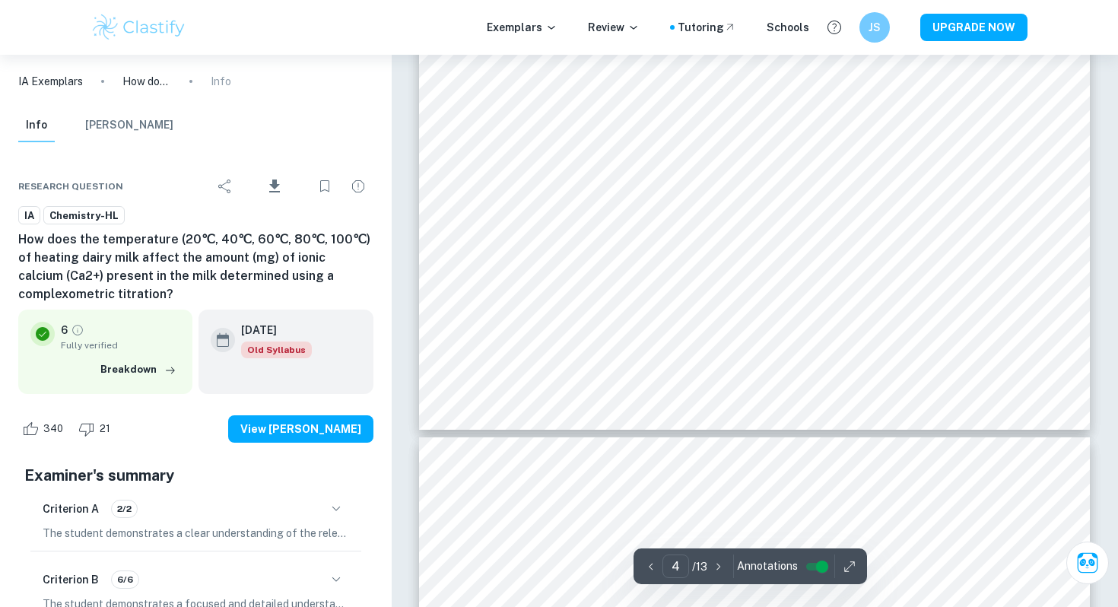
scroll to position [3379, 0]
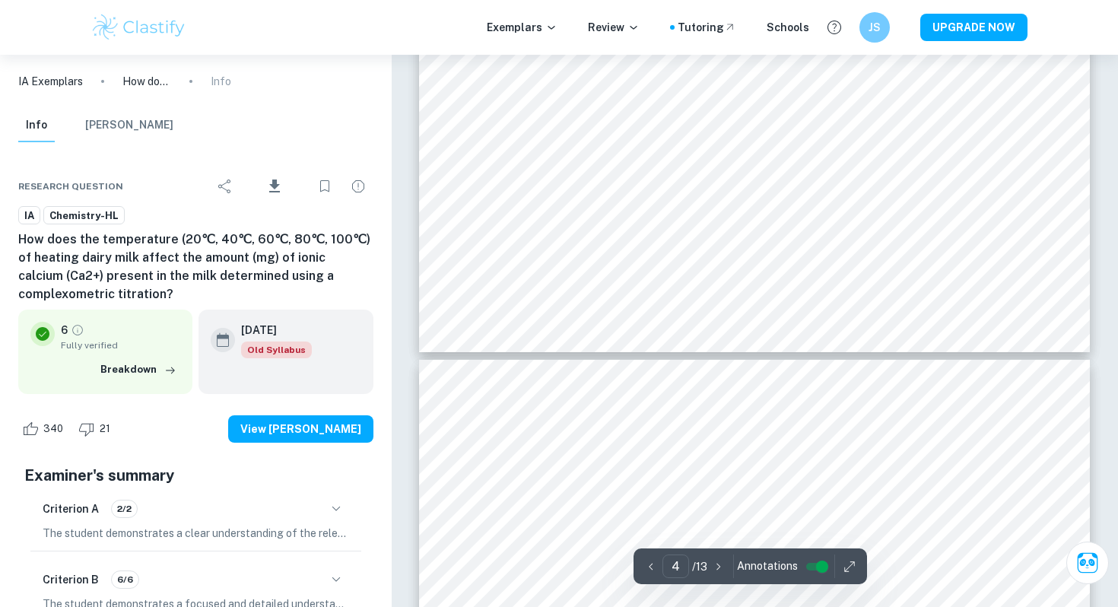
type input "5"
